Goal: Find specific fact: Find contact information

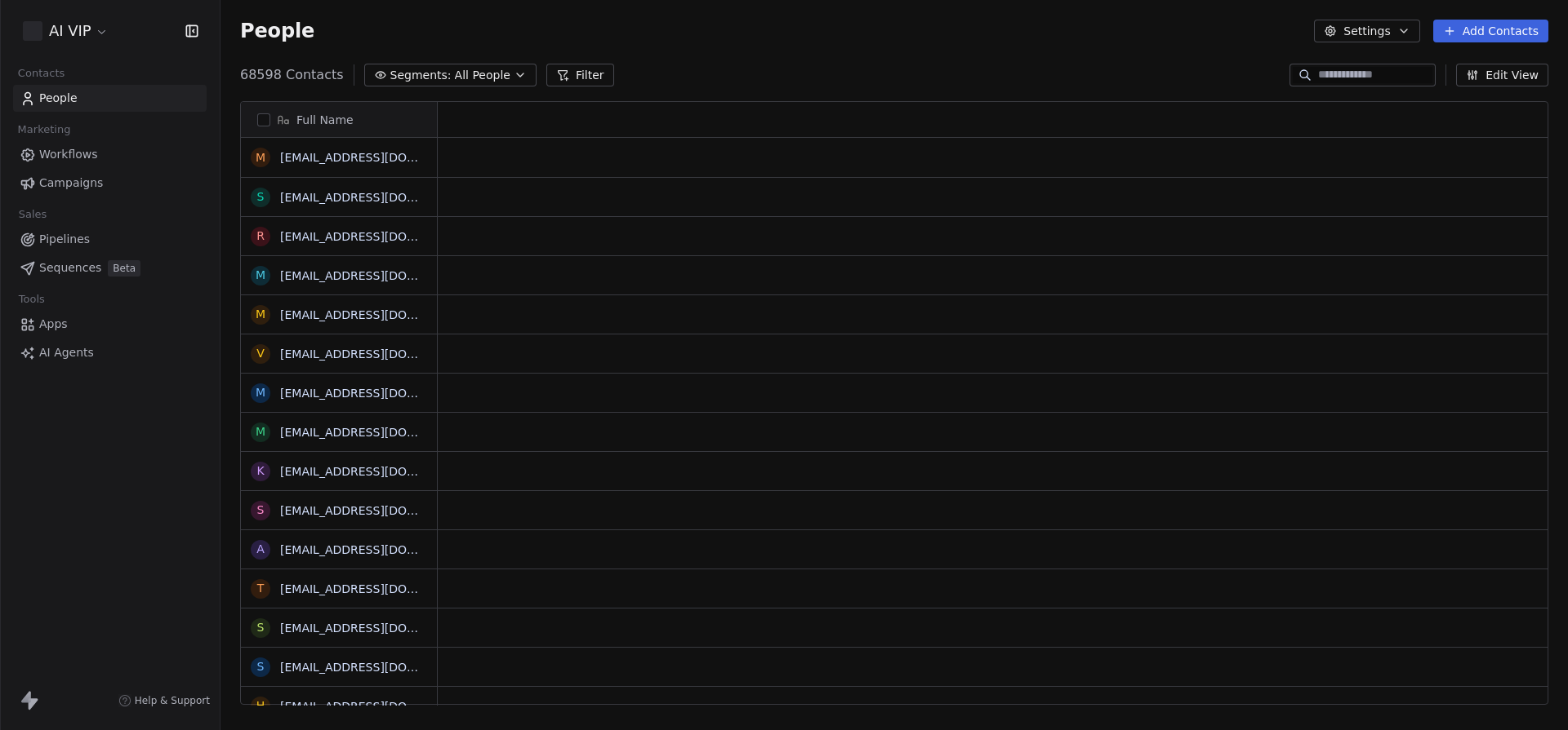
scroll to position [642, 1347]
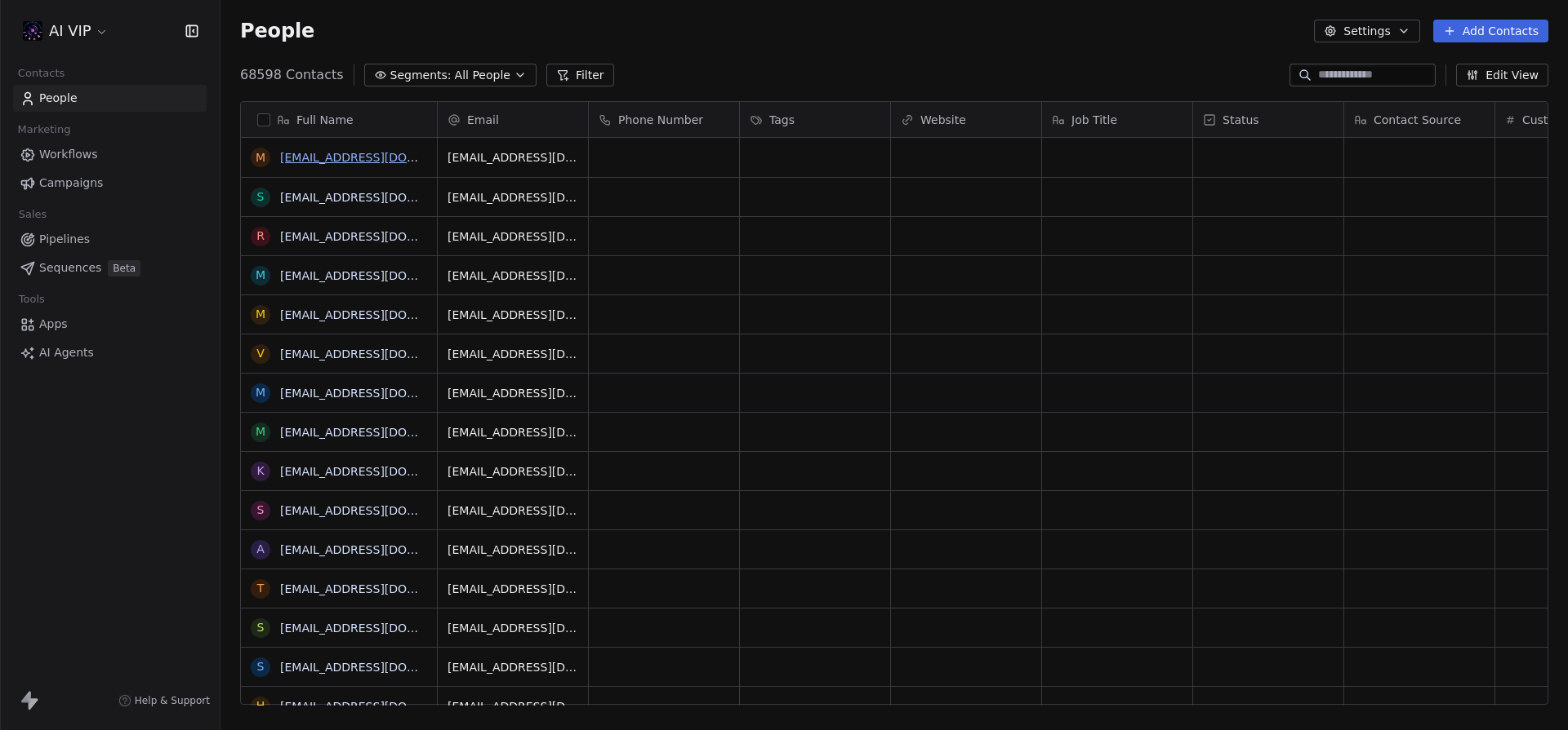
click at [322, 151] on link "[EMAIL_ADDRESS][DOMAIN_NAME]" at bounding box center [380, 158] width 200 height 13
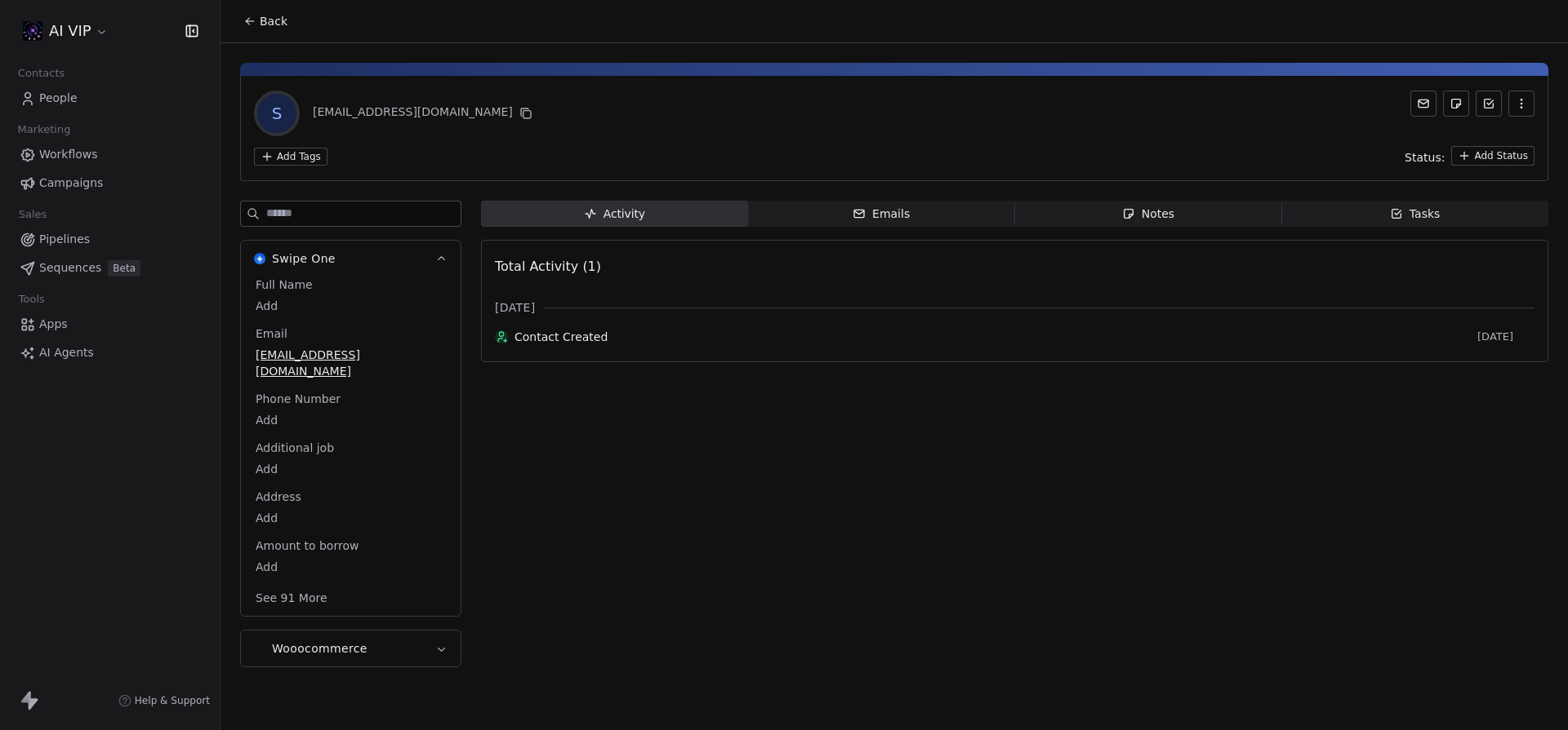
click at [254, 28] on button "Back" at bounding box center [265, 21] width 64 height 29
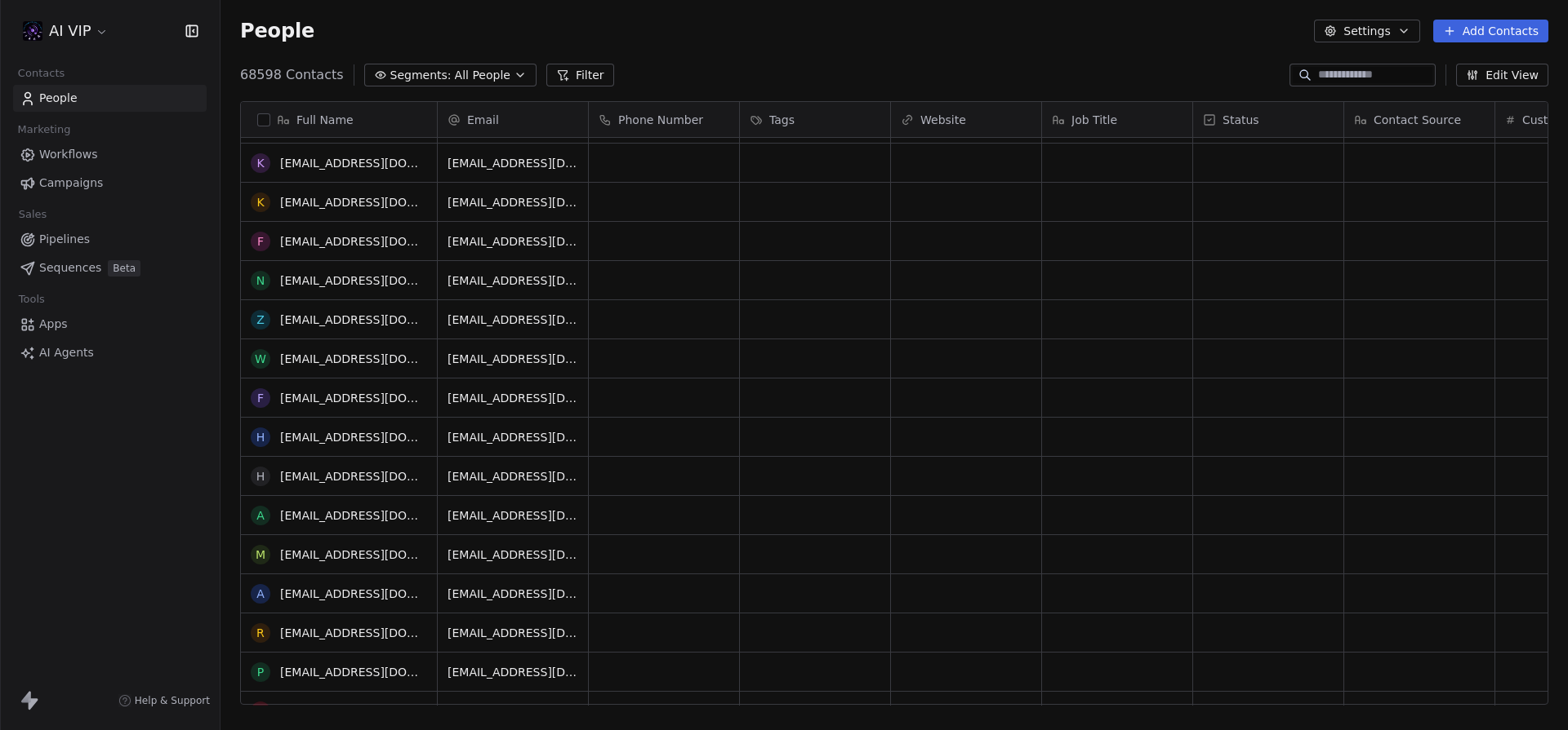
scroll to position [1523, 0]
click at [1370, 80] on input at bounding box center [1375, 75] width 114 height 16
paste input "**********"
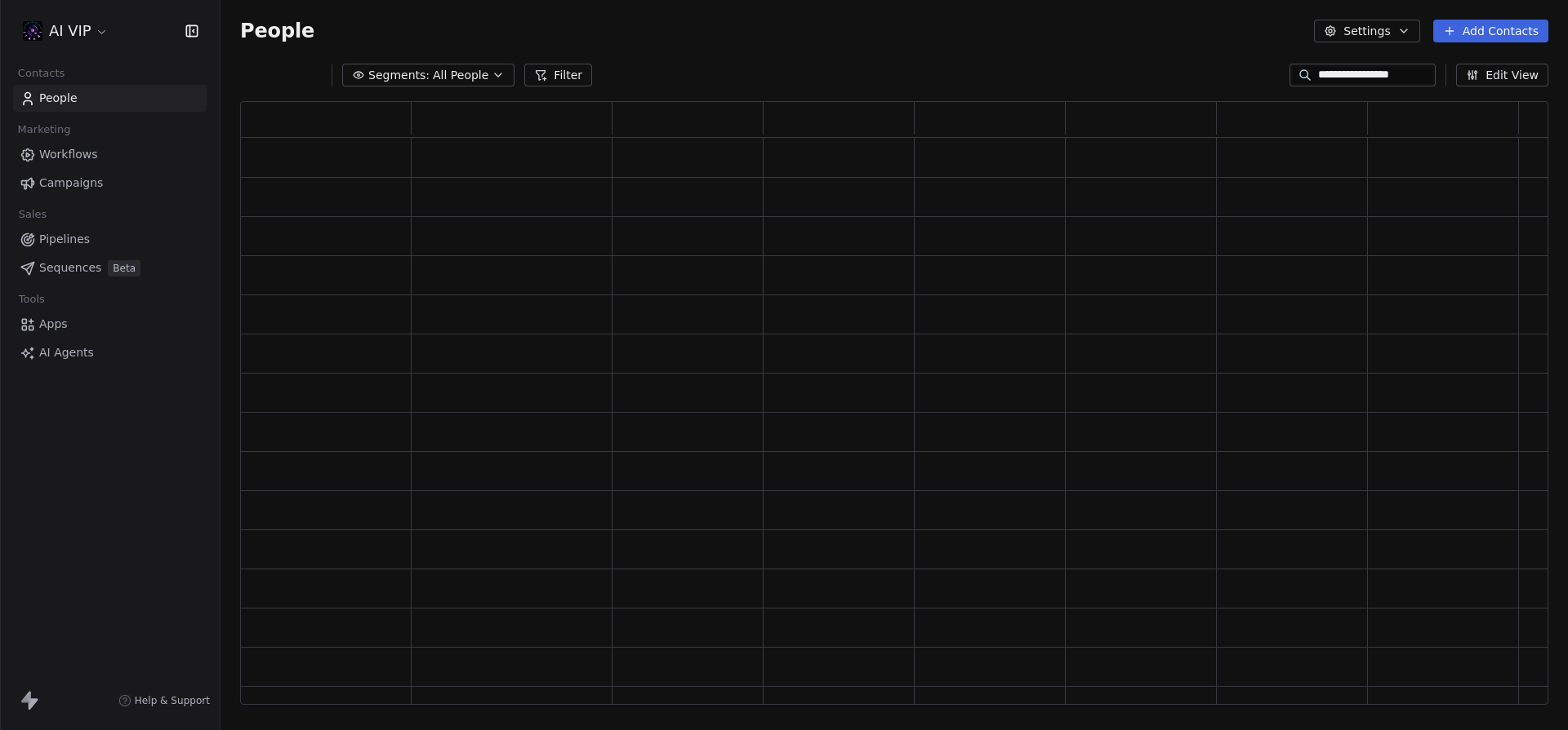
scroll to position [603, 1308]
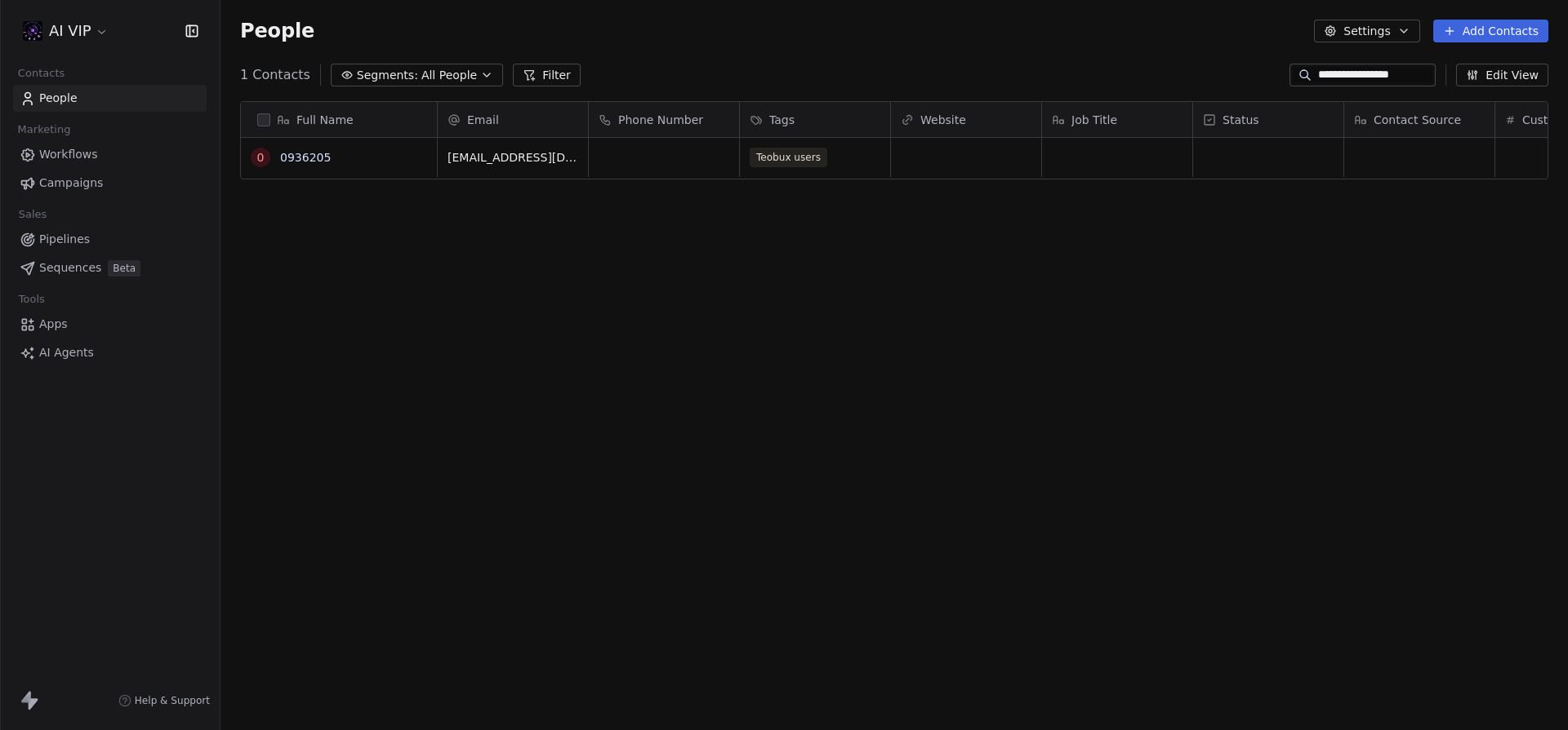
type input "**********"
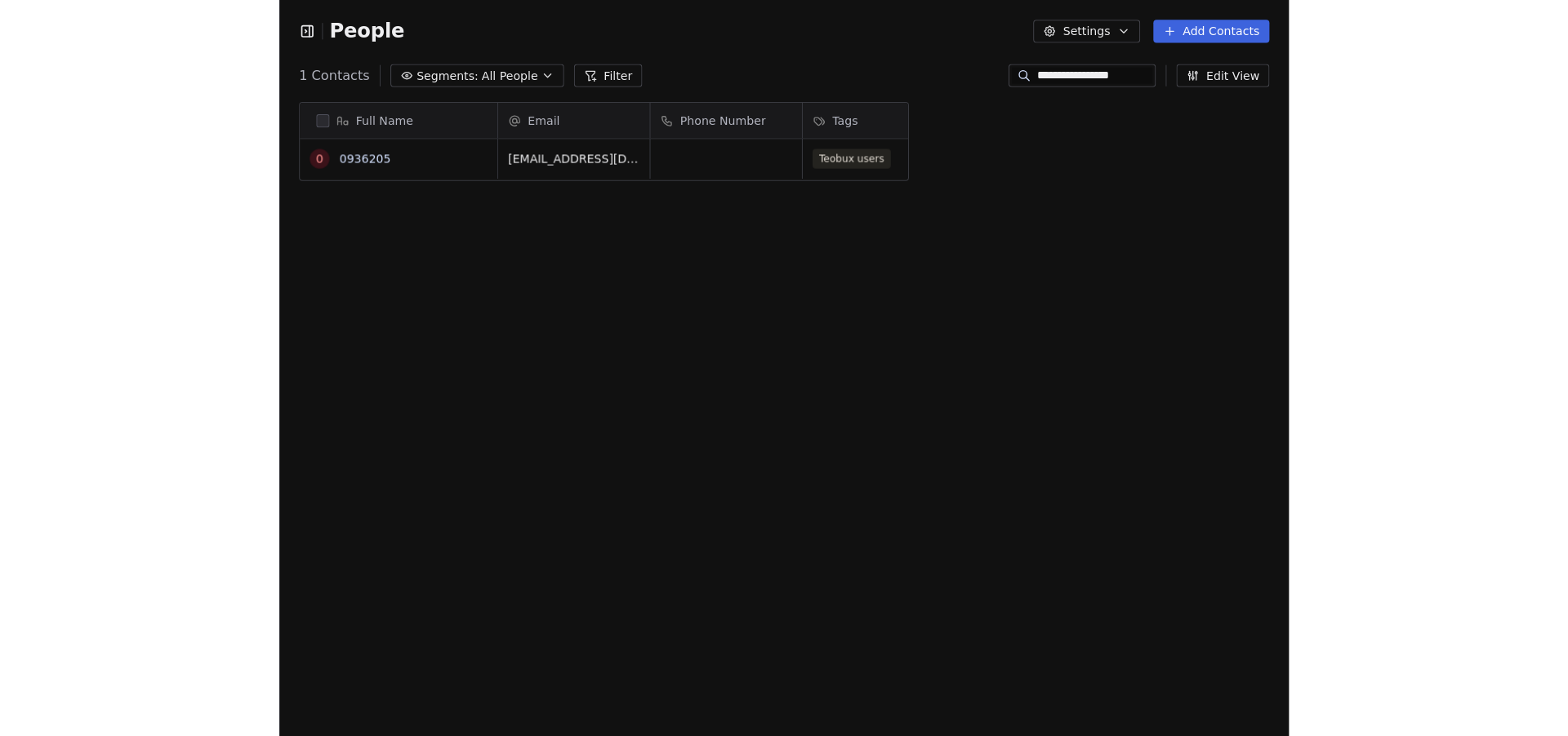
scroll to position [642, 781]
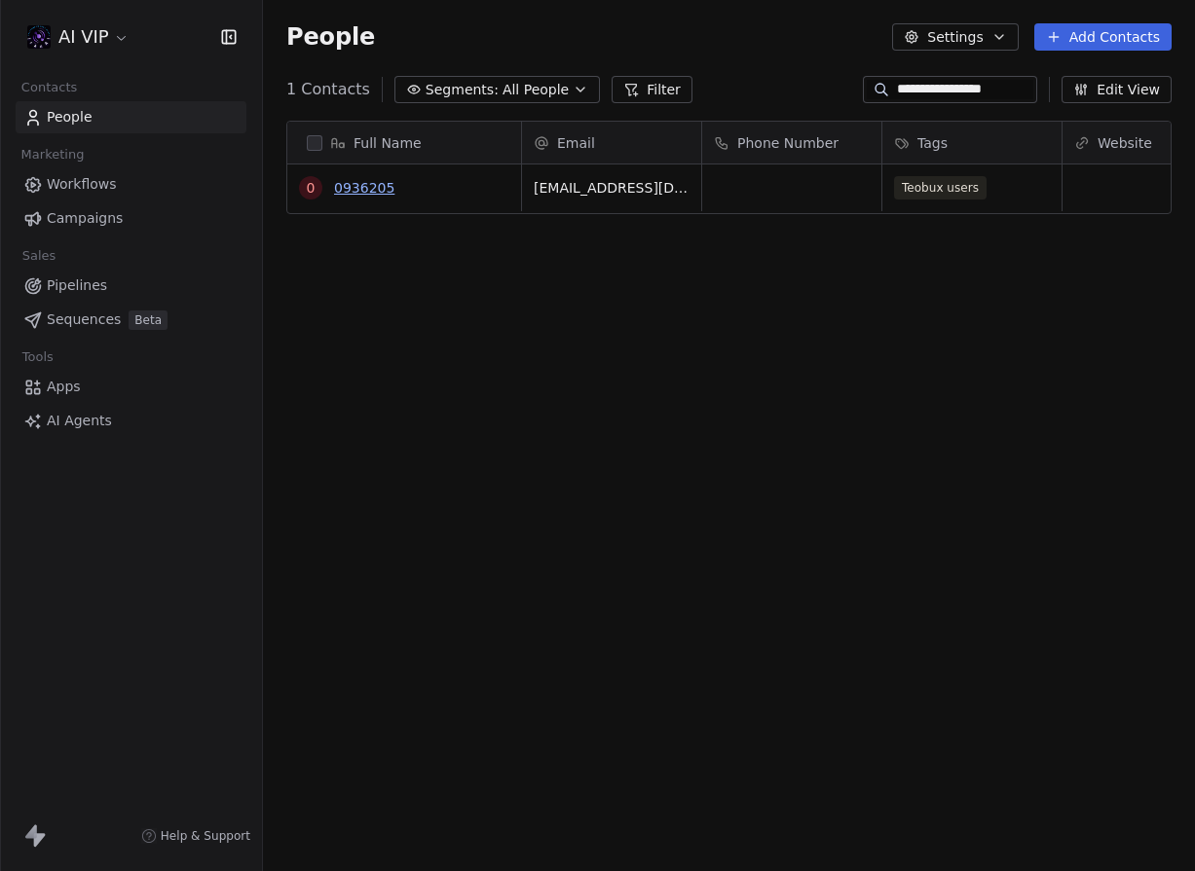
click at [358, 181] on link "0936205" at bounding box center [364, 188] width 60 height 16
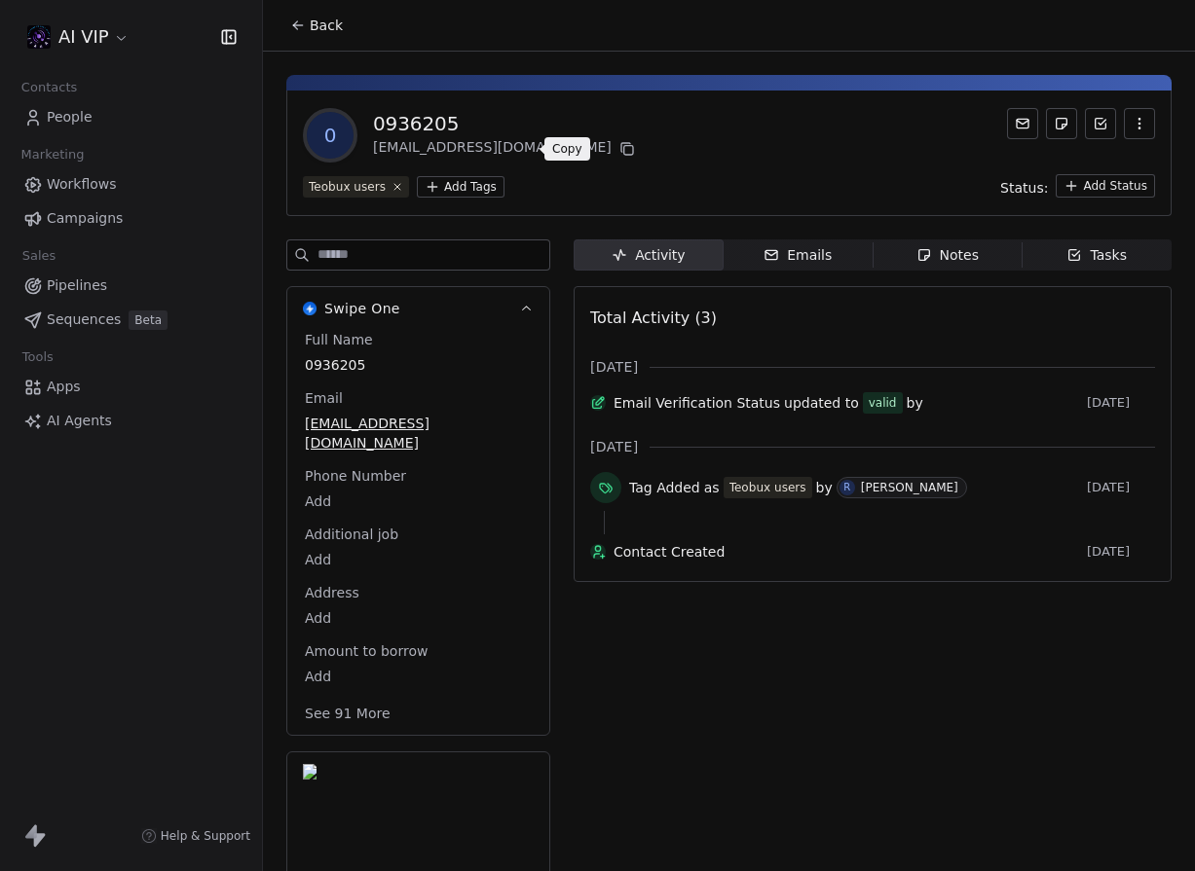
click at [619, 144] on icon at bounding box center [627, 149] width 16 height 16
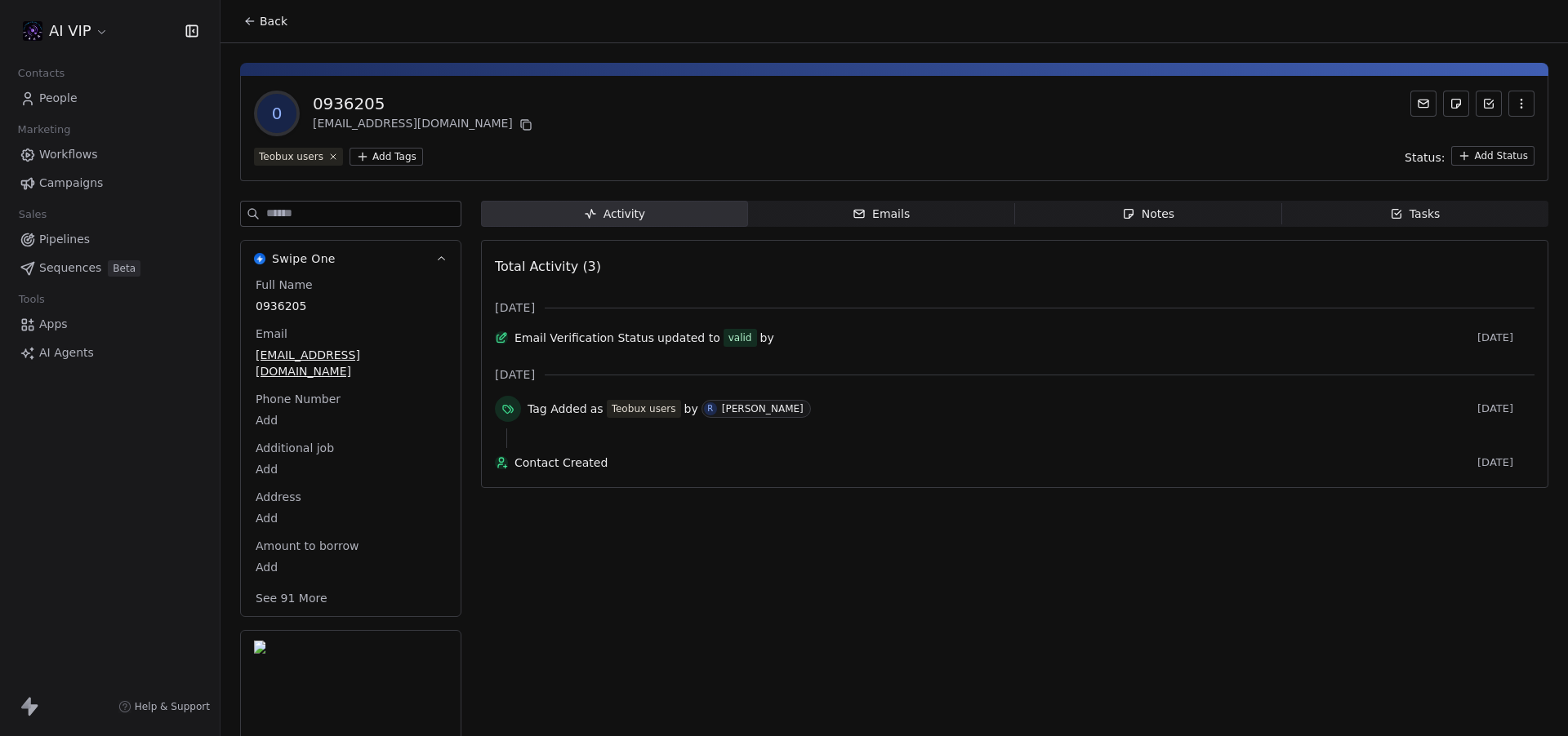
click at [100, 94] on link "People" at bounding box center [110, 98] width 194 height 27
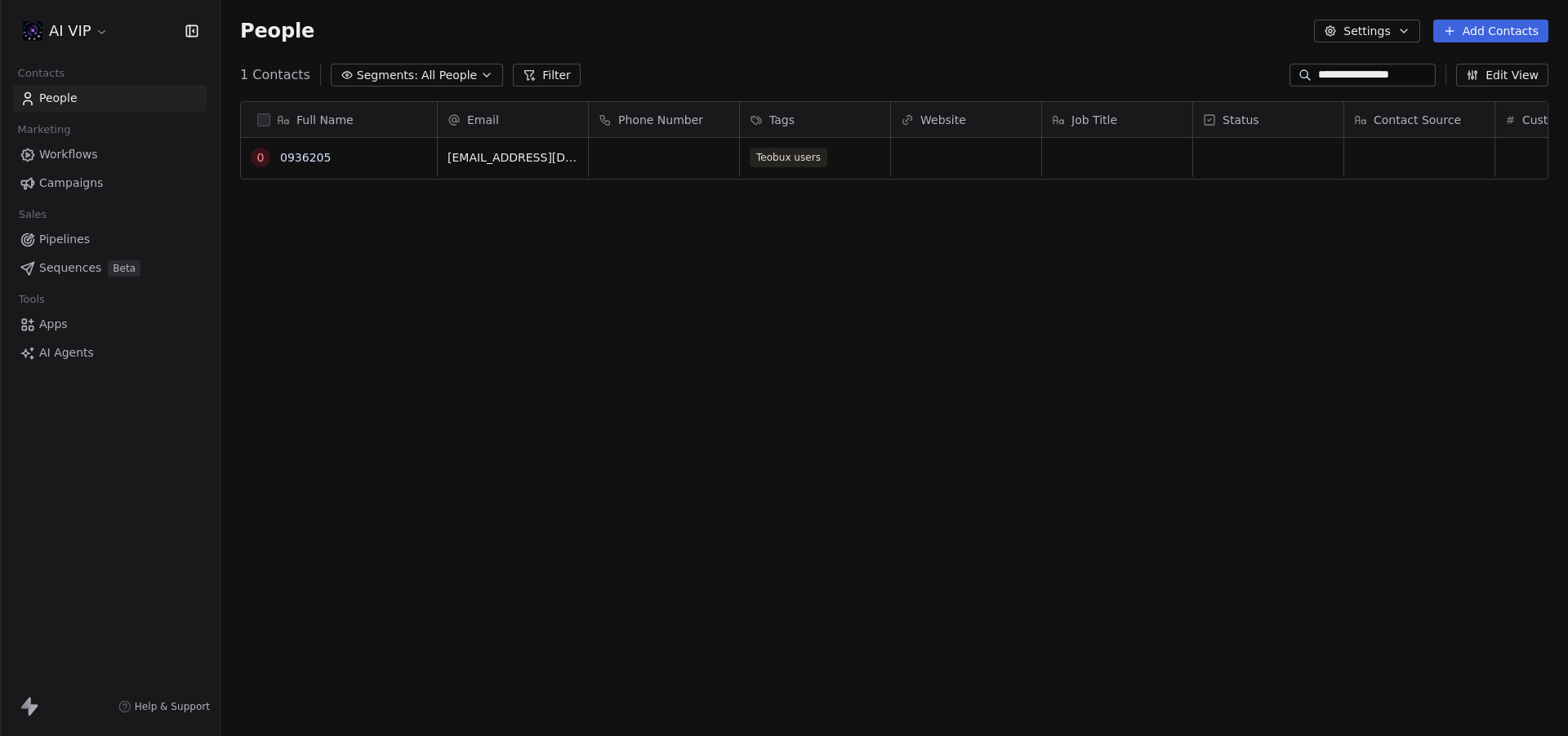
scroll to position [648, 1347]
click at [1331, 75] on input "**********" at bounding box center [1375, 75] width 114 height 16
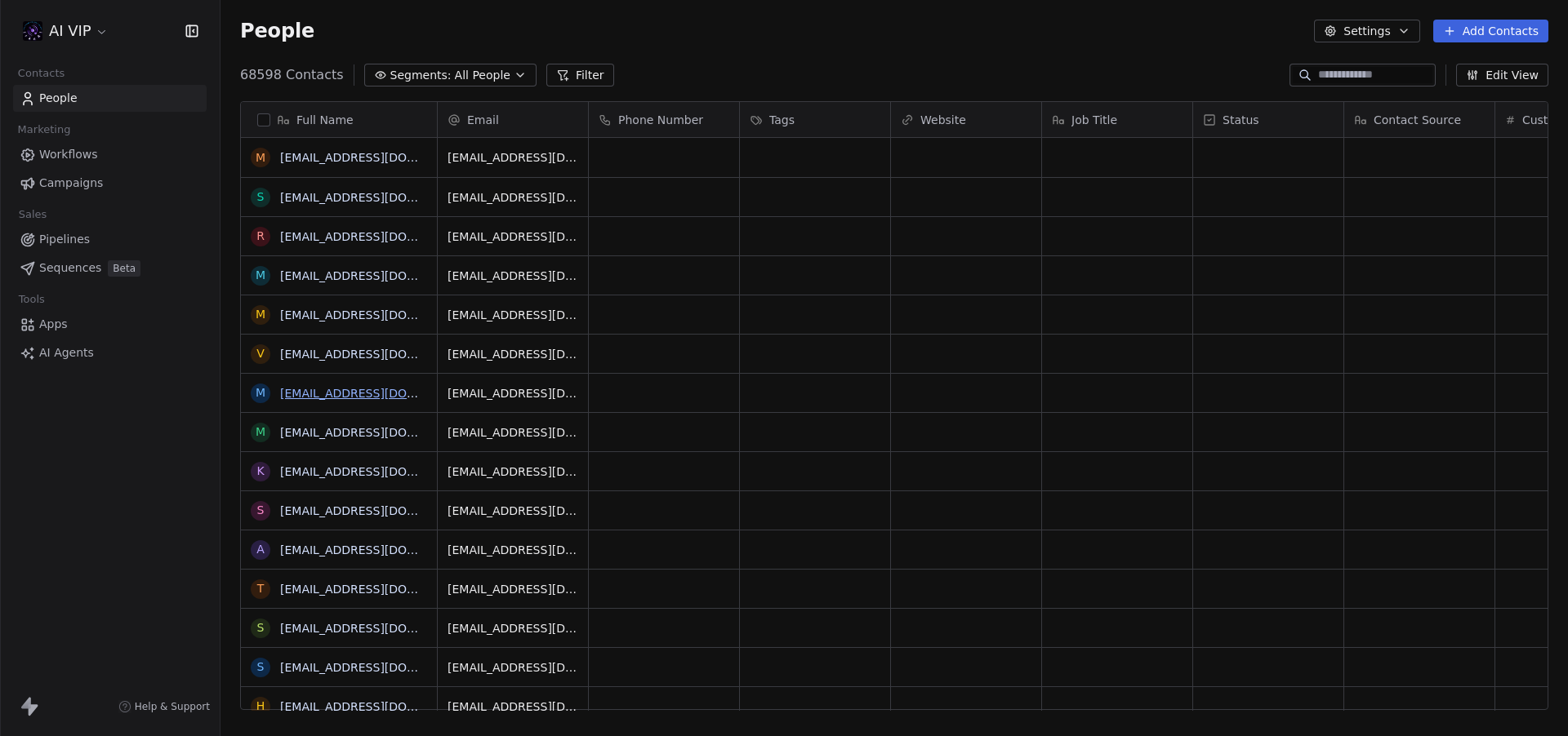
click at [382, 397] on link "[EMAIL_ADDRESS][DOMAIN_NAME]" at bounding box center [380, 394] width 200 height 13
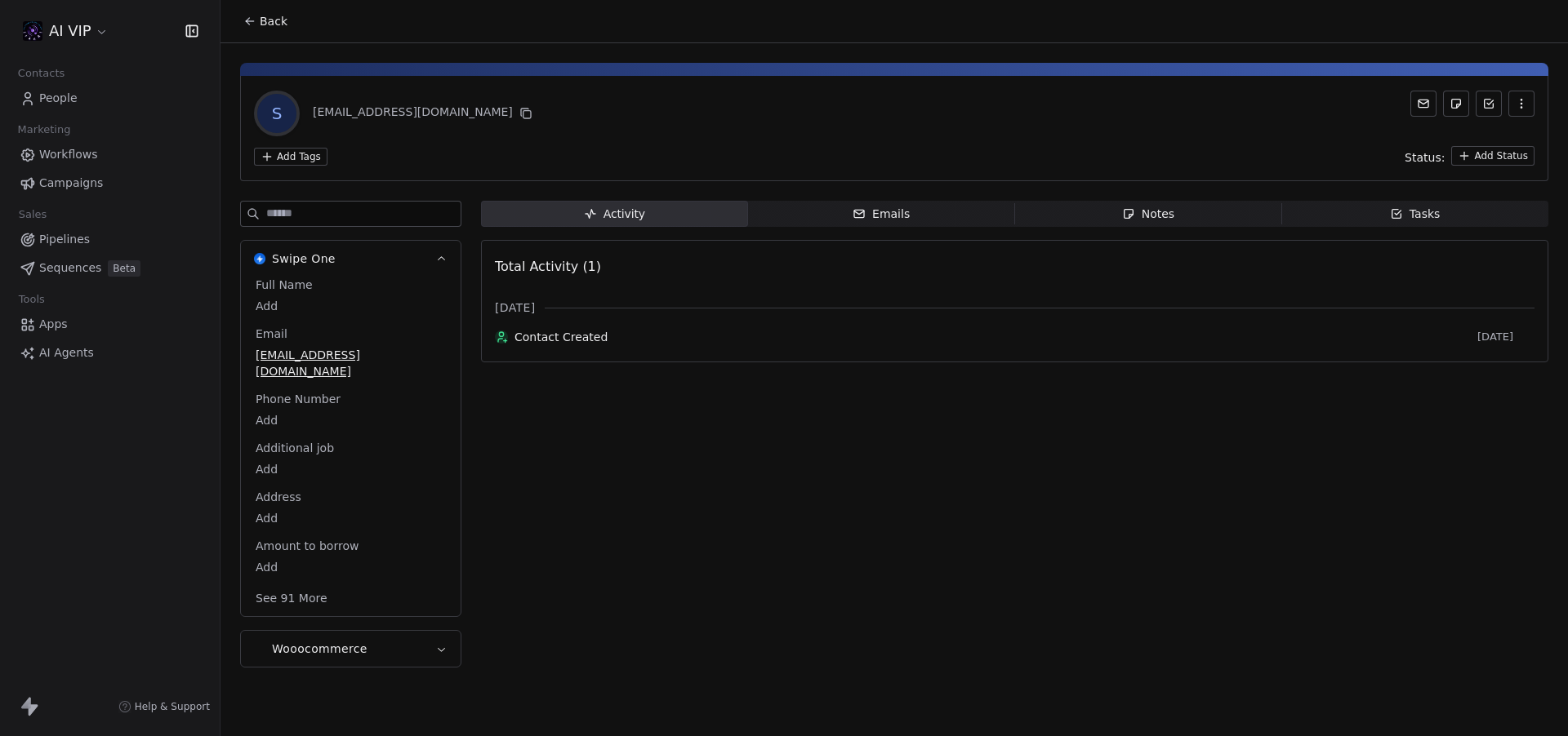
click at [283, 29] on button "Back" at bounding box center [265, 21] width 64 height 29
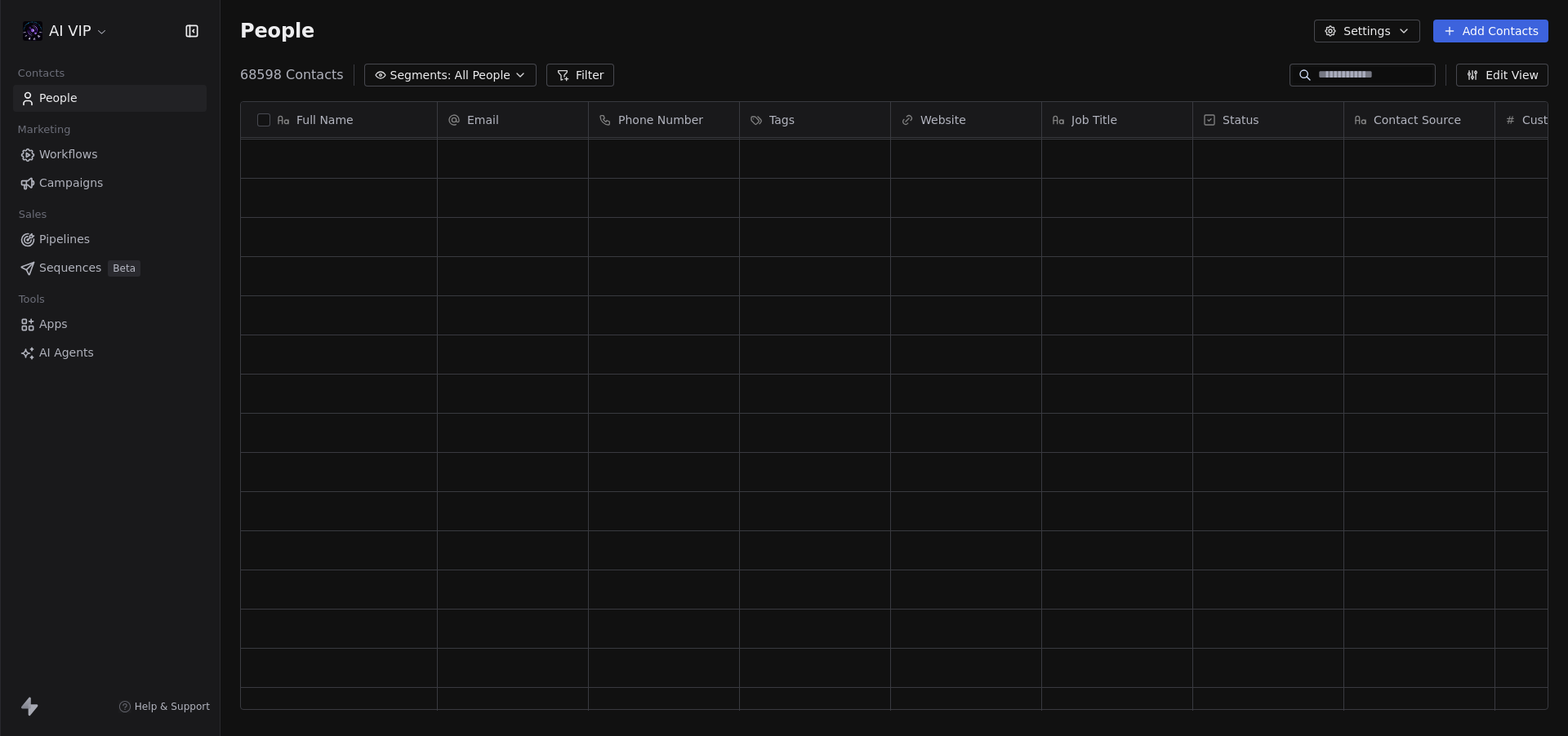
scroll to position [3190, 0]
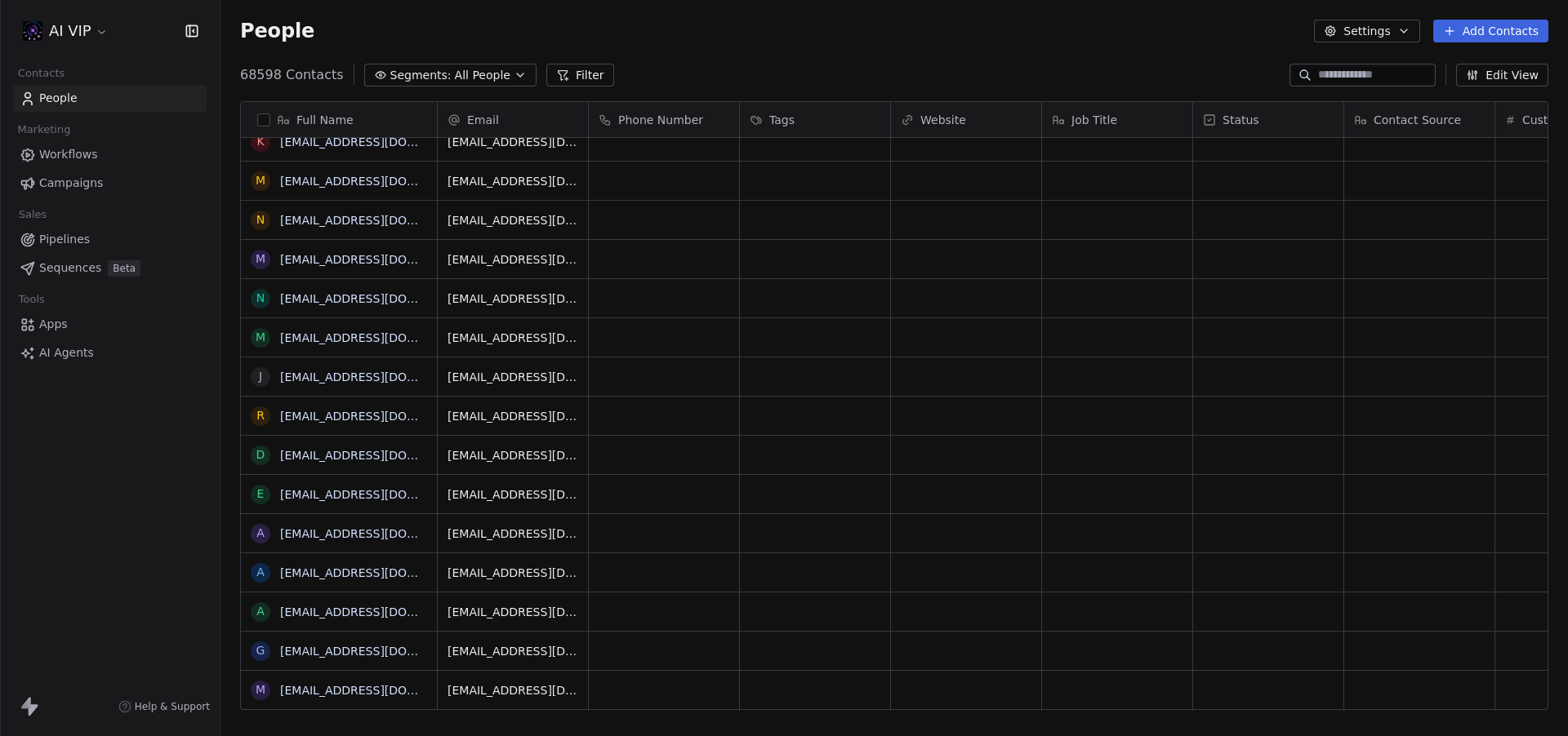
click at [463, 80] on span "All People" at bounding box center [482, 75] width 55 height 17
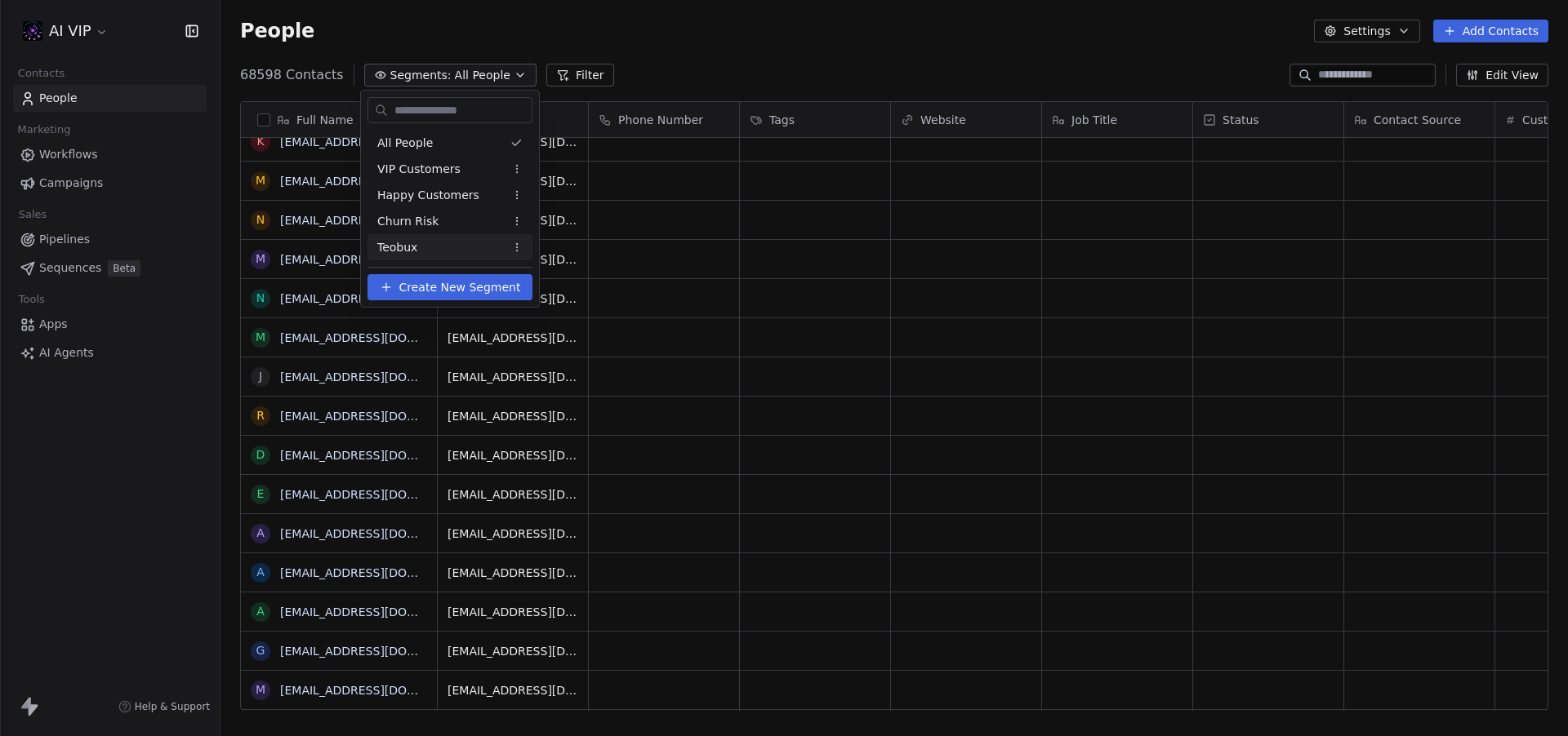
click at [433, 236] on div "Teobux" at bounding box center [449, 246] width 165 height 26
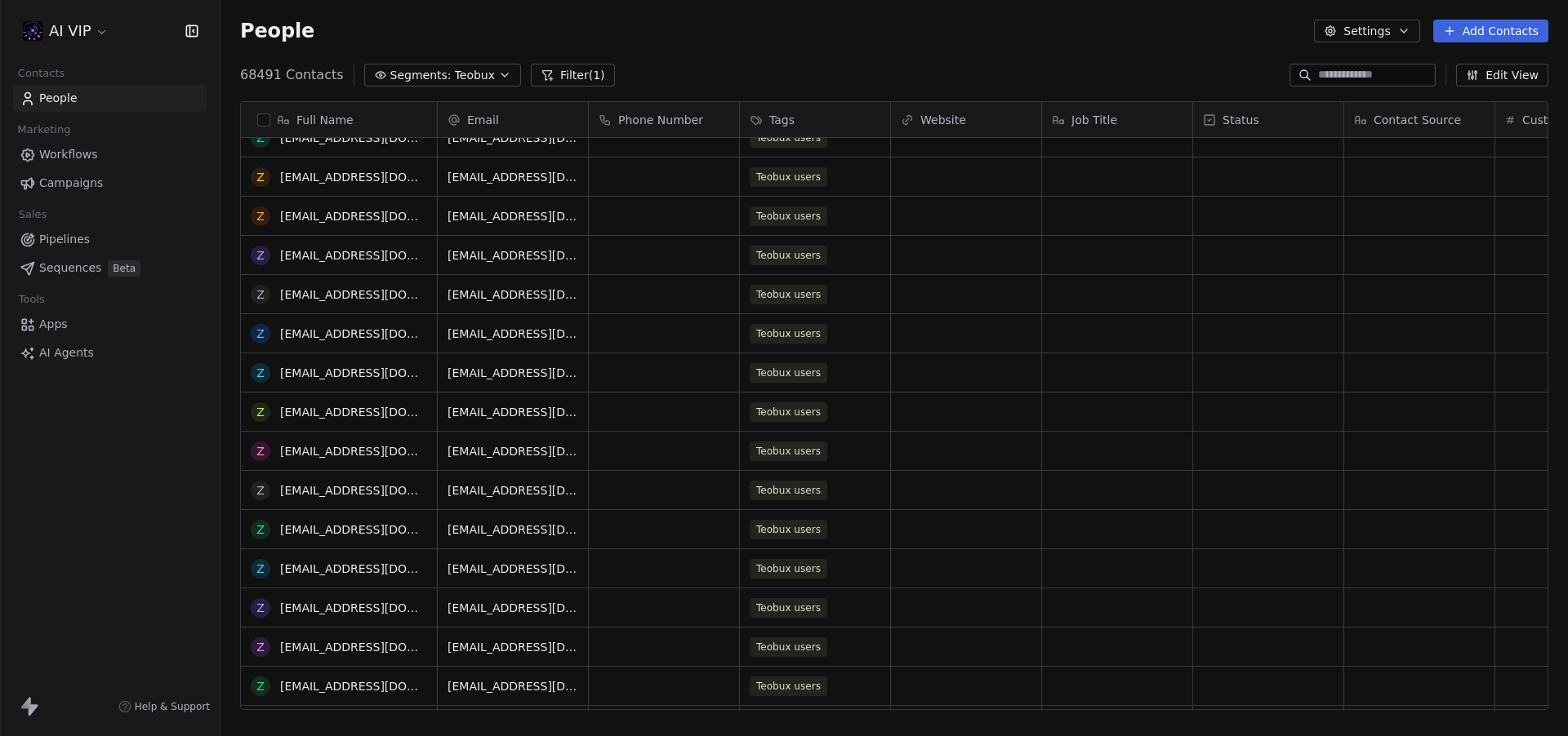
scroll to position [569, 0]
click at [656, 298] on icon "grid" at bounding box center [662, 293] width 13 height 13
click at [345, 335] on link "[EMAIL_ADDRESS][DOMAIN_NAME]" at bounding box center [380, 334] width 200 height 13
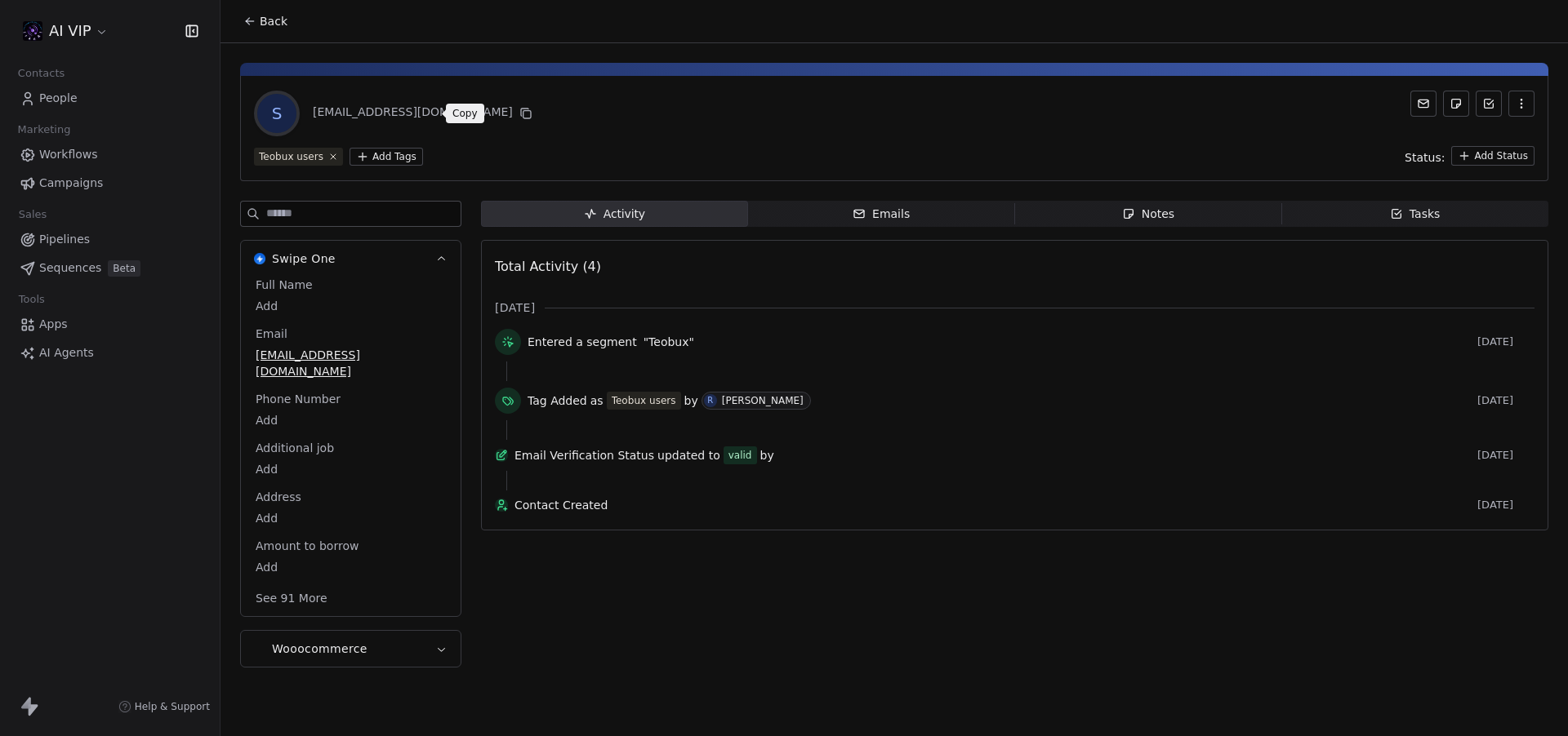
click at [519, 115] on icon at bounding box center [526, 114] width 13 height 13
click at [253, 23] on icon at bounding box center [250, 22] width 13 height 13
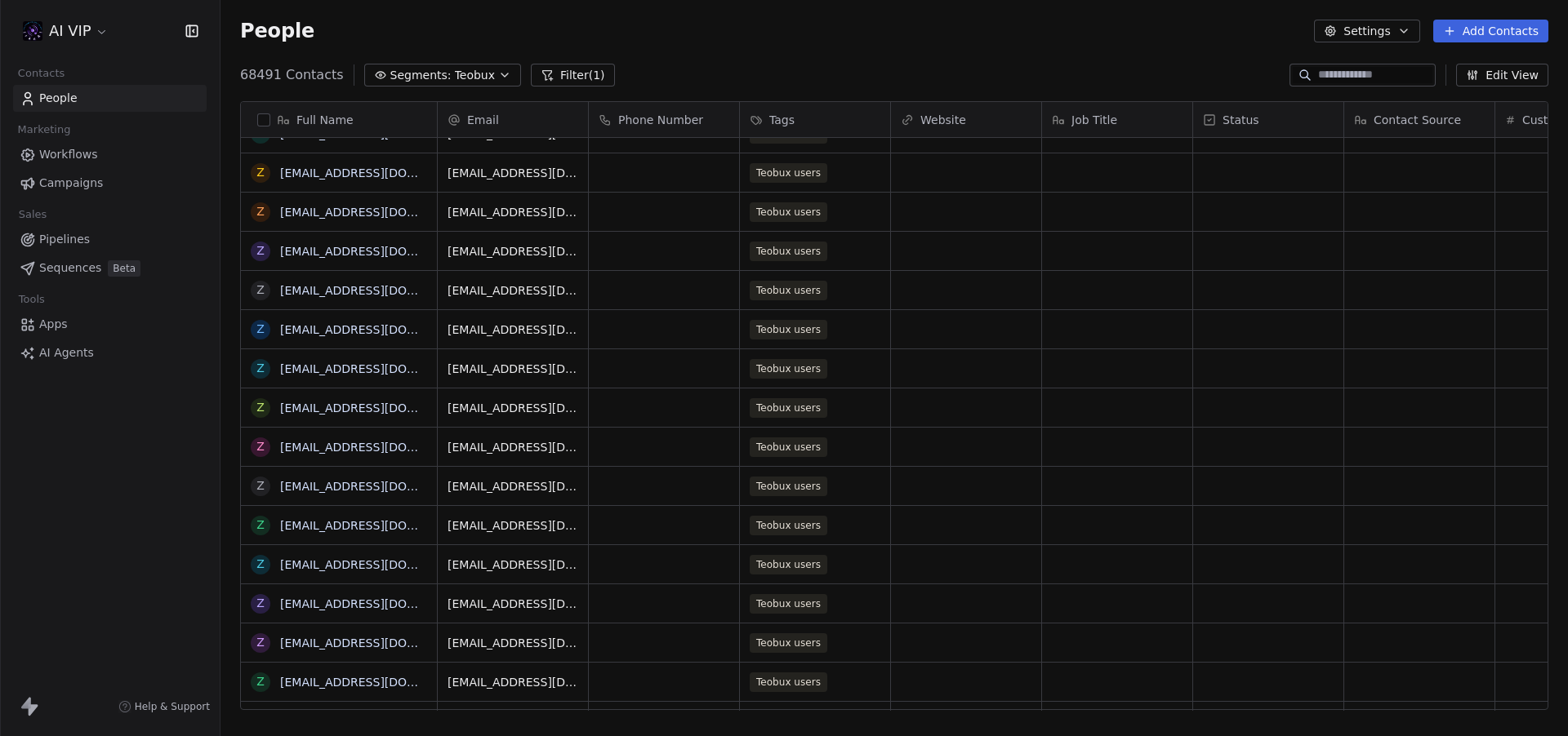
click at [415, 291] on link "[EMAIL_ADDRESS][DOMAIN_NAME]" at bounding box center [380, 291] width 200 height 13
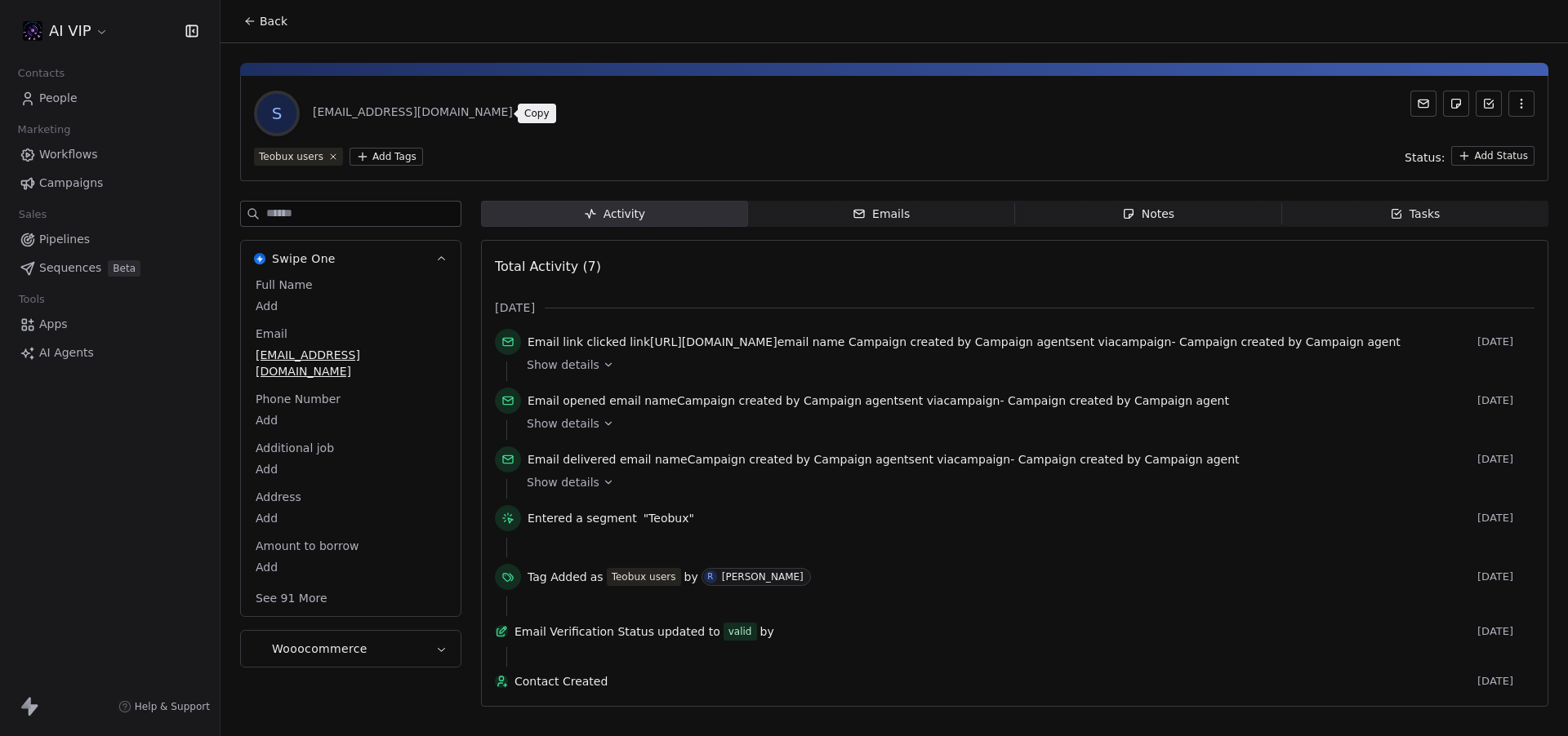
click at [519, 107] on icon at bounding box center [526, 114] width 13 height 13
